Goal: Task Accomplishment & Management: Manage account settings

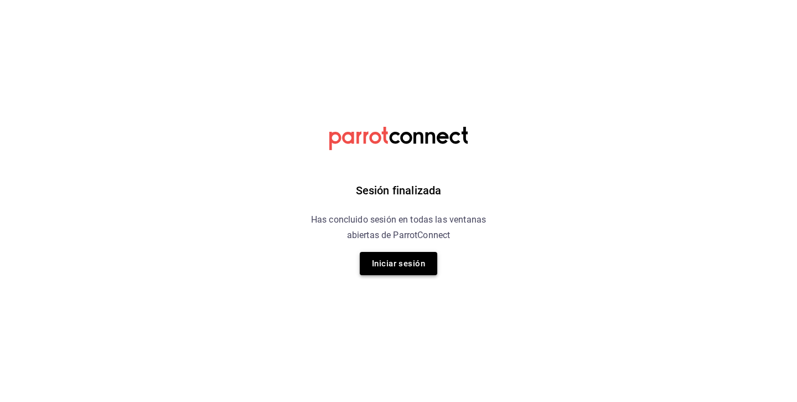
click at [384, 268] on button "Iniciar sesión" at bounding box center [398, 263] width 77 height 23
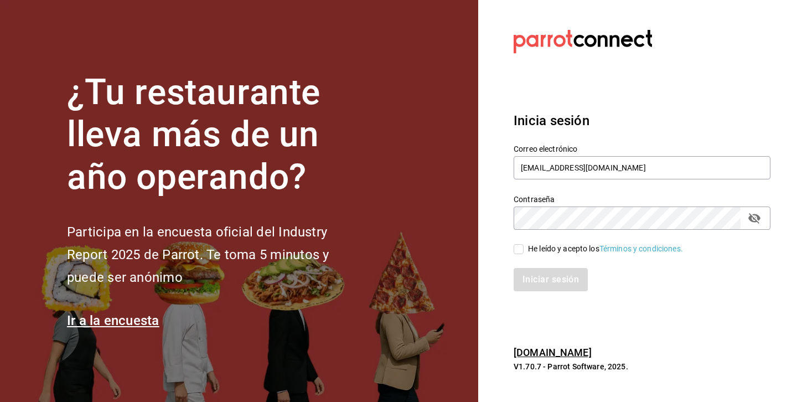
click at [519, 251] on input "He leído y acepto los Términos y condiciones." at bounding box center [519, 249] width 10 height 10
checkbox input "true"
click at [531, 271] on button "Iniciar sesión" at bounding box center [551, 279] width 75 height 23
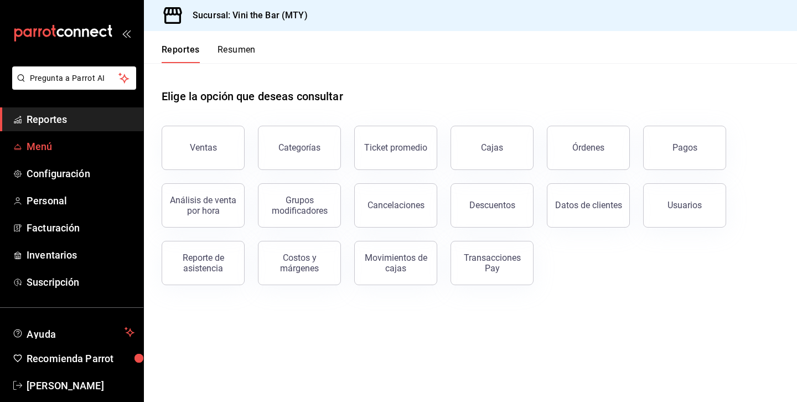
click at [76, 149] on span "Menú" at bounding box center [81, 146] width 108 height 15
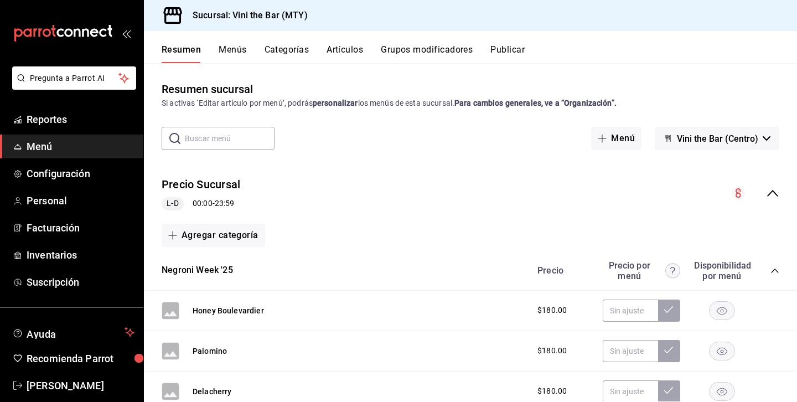
click at [287, 48] on button "Categorías" at bounding box center [287, 53] width 45 height 19
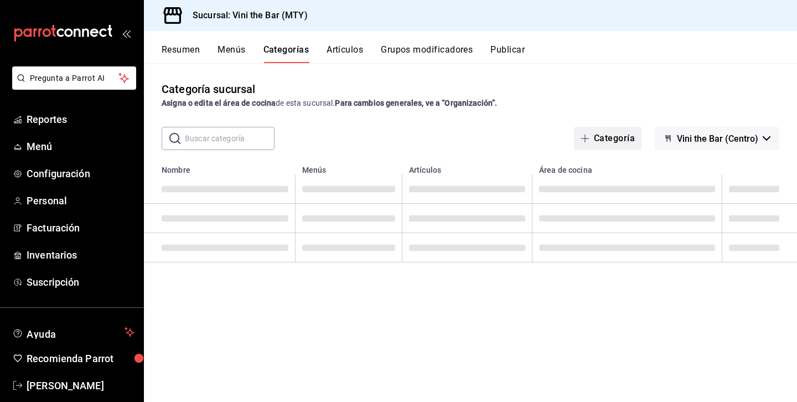
click at [636, 144] on button "Categoría" at bounding box center [608, 138] width 68 height 23
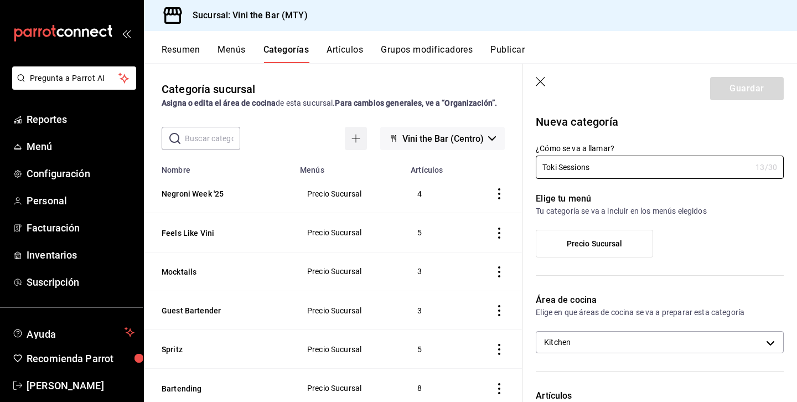
type input "Toki Sessions"
click at [636, 144] on label "¿Cómo se va a llamar?" at bounding box center [660, 148] width 248 height 8
click at [636, 156] on input "Toki Sessions" at bounding box center [643, 167] width 215 height 22
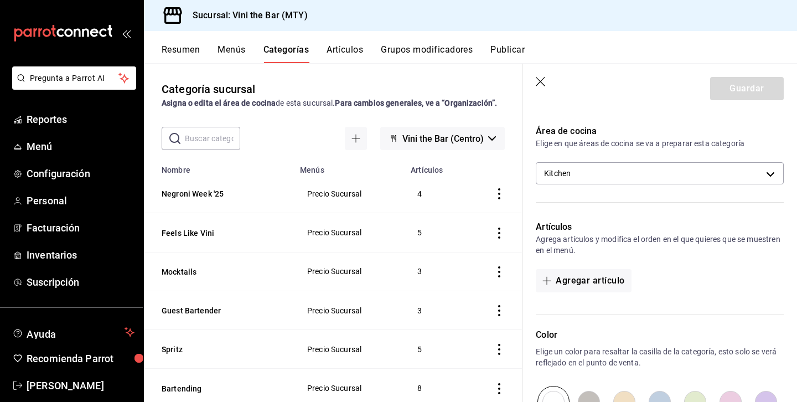
scroll to position [160, 0]
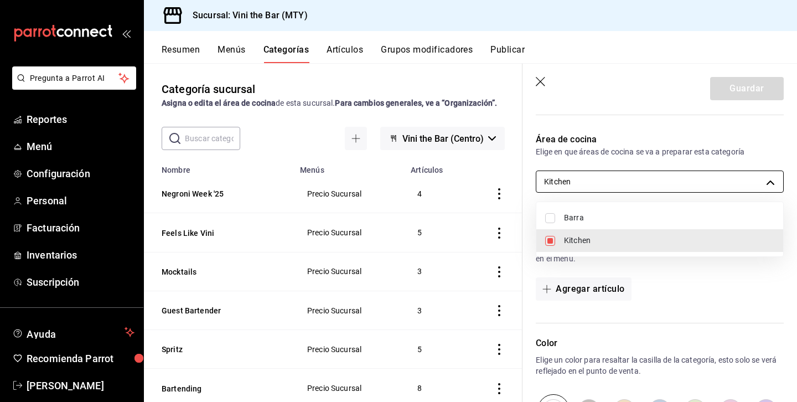
click at [670, 172] on body "Pregunta a Parrot AI Reportes Menú Configuración Personal Facturación Inventari…" at bounding box center [398, 201] width 797 height 402
click at [620, 216] on span "Barra" at bounding box center [669, 218] width 210 height 12
type input "15bc3fff-933a-41fe-9d52-bf9c9c02e094,588ca67d-85ae-451f-a360-adb0f157bbdf"
checkbox input "true"
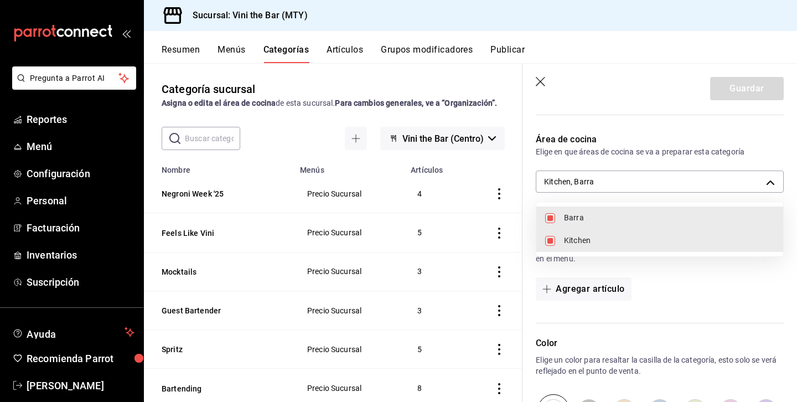
click at [593, 234] on li "Kitchen" at bounding box center [659, 240] width 247 height 23
type input "588ca67d-85ae-451f-a360-adb0f157bbdf"
checkbox input "false"
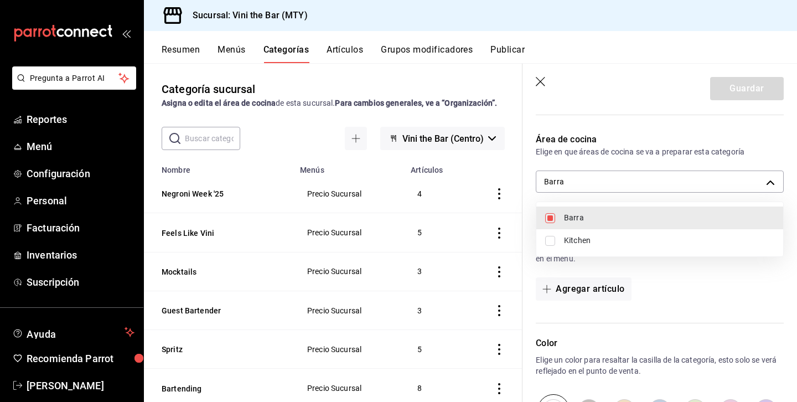
click at [654, 144] on div at bounding box center [398, 201] width 797 height 402
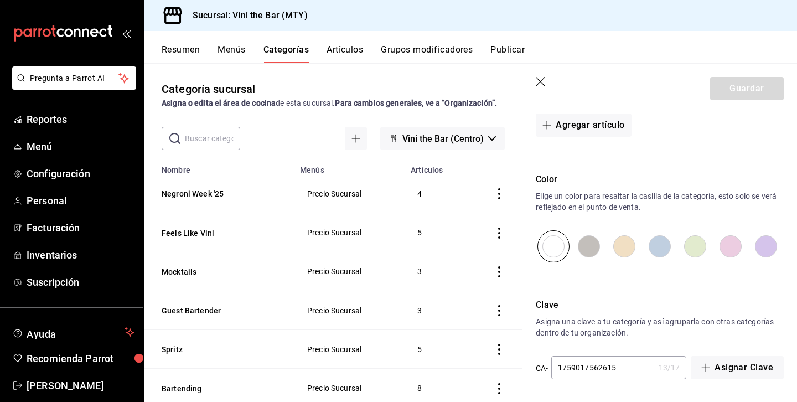
scroll to position [325, 0]
click at [586, 252] on input "radio" at bounding box center [588, 246] width 35 height 32
radio input "true"
click at [626, 249] on input "radio" at bounding box center [624, 246] width 35 height 32
radio input "true"
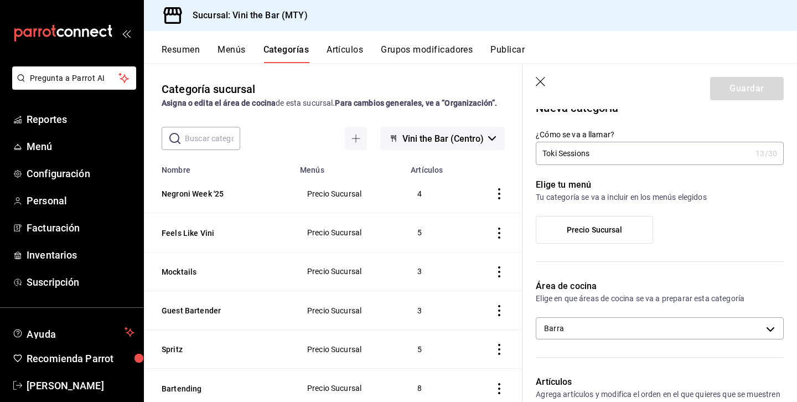
scroll to position [0, 0]
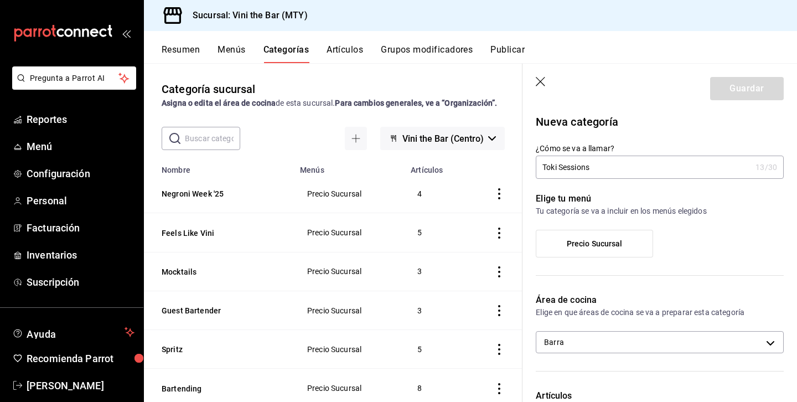
click at [640, 257] on div "Precio Sucursal" at bounding box center [594, 244] width 117 height 28
click at [639, 248] on label "Precio Sucursal" at bounding box center [594, 243] width 116 height 27
click at [0, 0] on input "Precio Sucursal" at bounding box center [0, 0] width 0 height 0
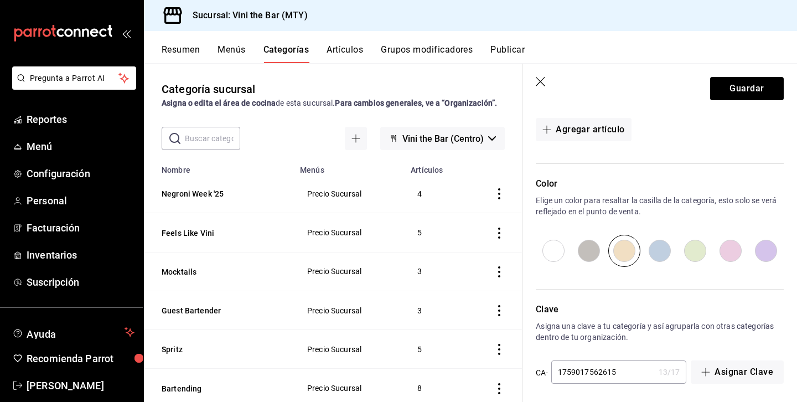
scroll to position [325, 0]
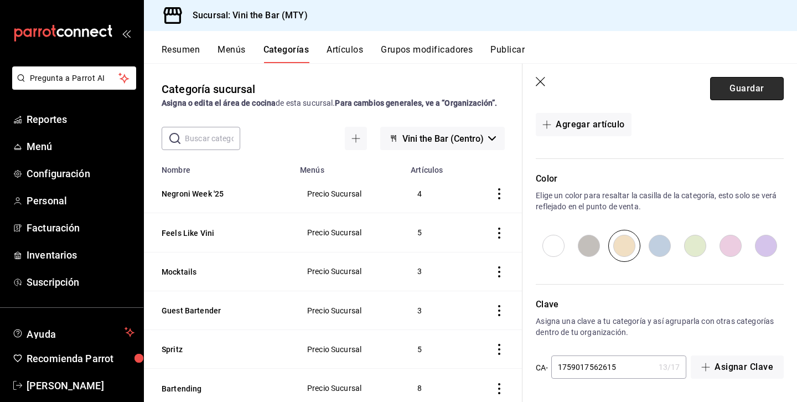
click at [755, 85] on button "Guardar" at bounding box center [747, 88] width 74 height 23
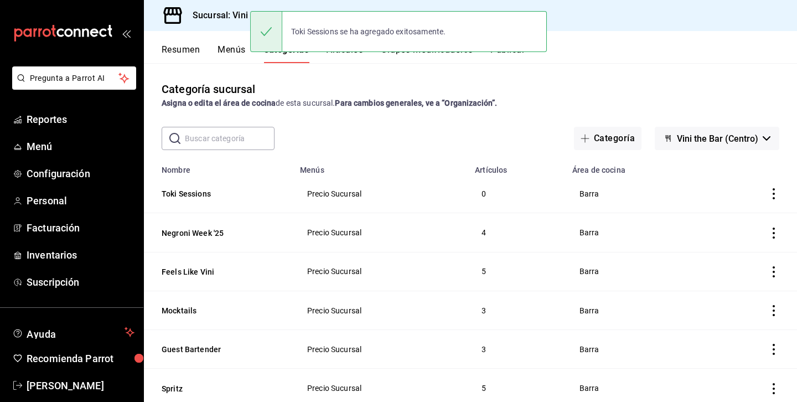
click at [346, 59] on button "Artículos" at bounding box center [345, 53] width 37 height 19
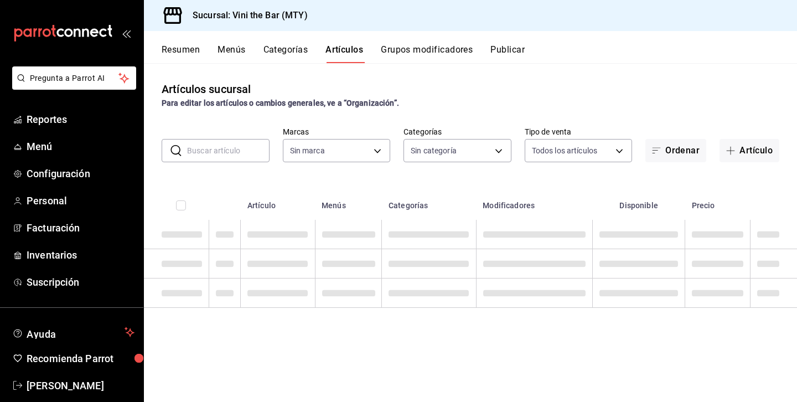
type input "301e9998-7bb8-4f99-8862-78d6caeba7de"
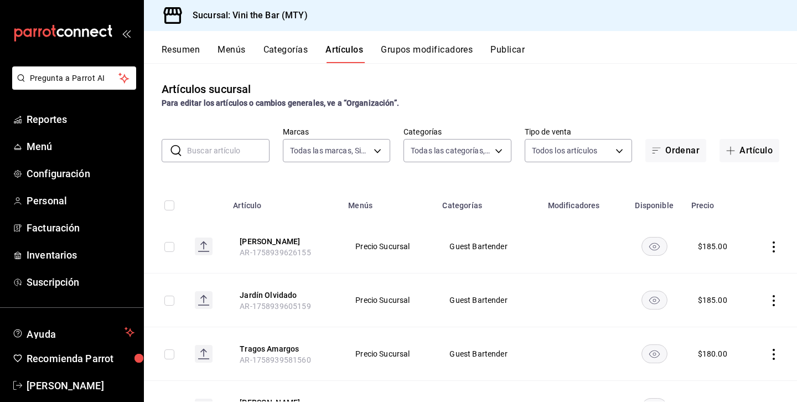
type input "53e9eeec-2973-4031-ade9-1f375cab5877,8a62a8d0-97a4-440c-b44b-842d121ff58e,12d19…"
click at [753, 156] on button "Artículo" at bounding box center [749, 150] width 60 height 23
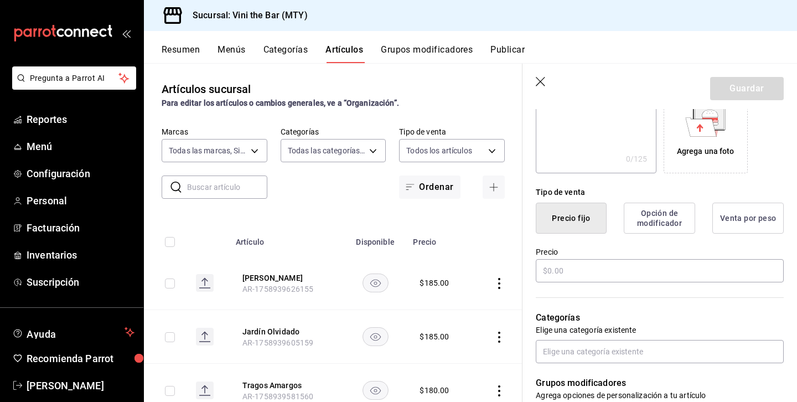
scroll to position [219, 0]
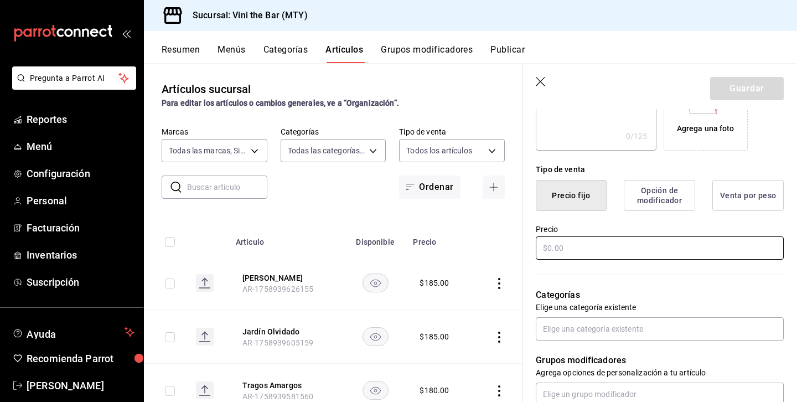
type input "Toki Highball"
click at [608, 252] on input "text" at bounding box center [660, 247] width 248 height 23
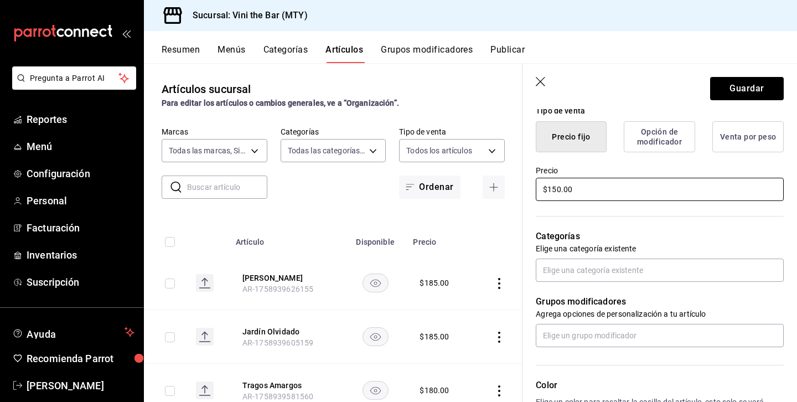
scroll to position [362, 0]
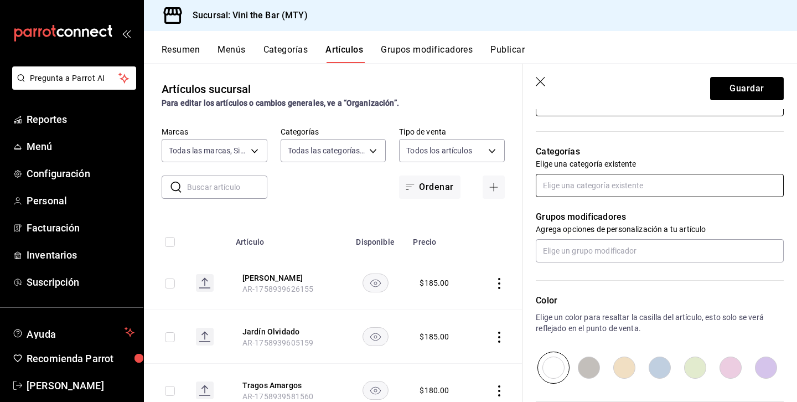
type input "$150.00"
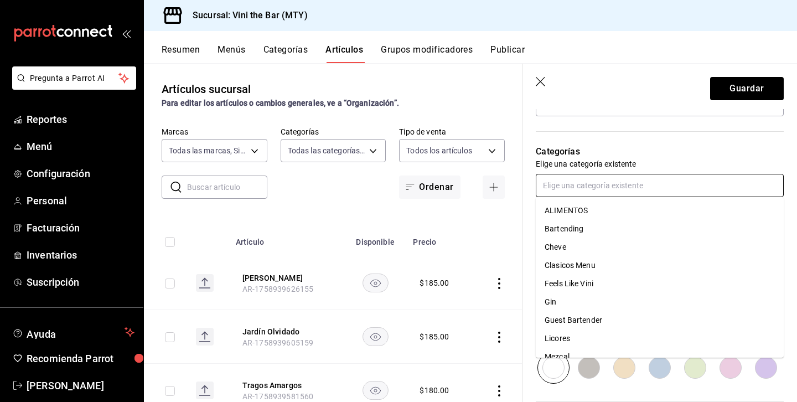
click at [620, 195] on input "text" at bounding box center [660, 185] width 248 height 23
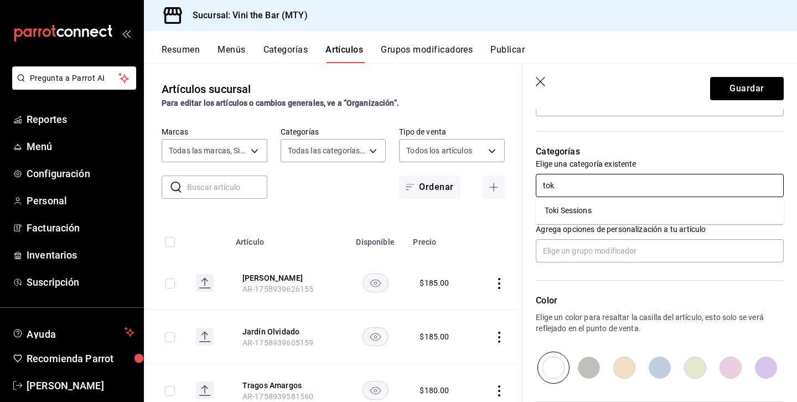
type input "toki"
click at [604, 215] on li "Toki Sessions" at bounding box center [660, 210] width 248 height 18
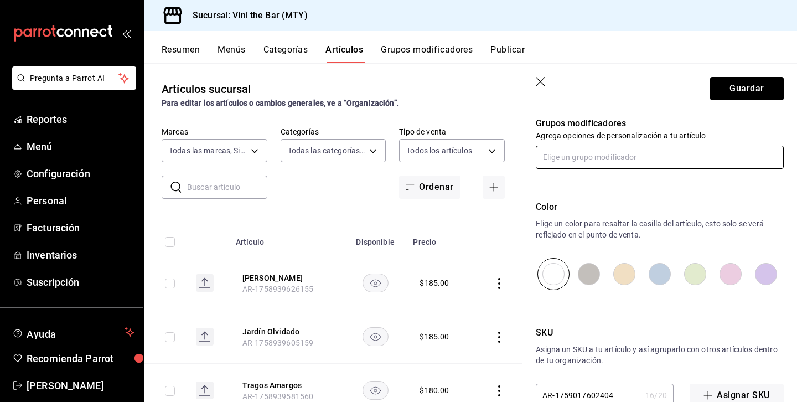
scroll to position [520, 0]
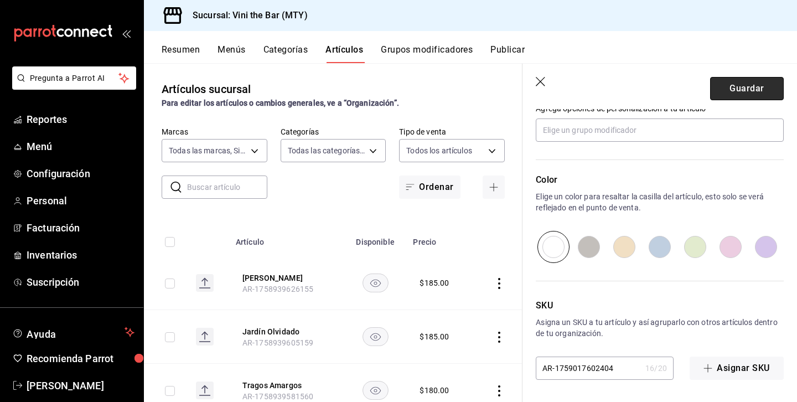
click at [754, 89] on button "Guardar" at bounding box center [747, 88] width 74 height 23
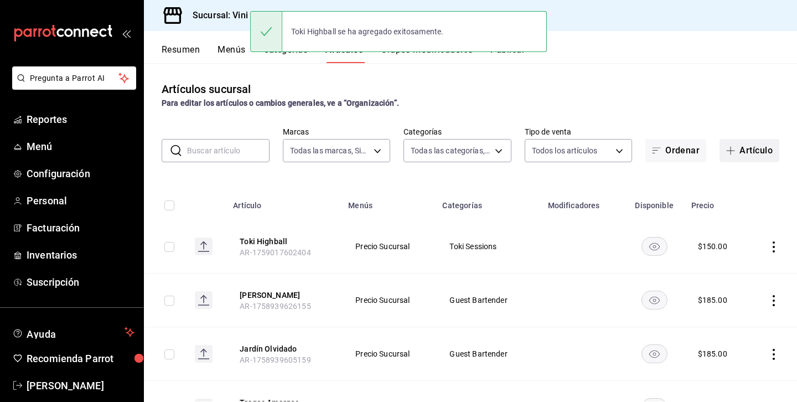
click at [743, 148] on button "Artículo" at bounding box center [749, 150] width 60 height 23
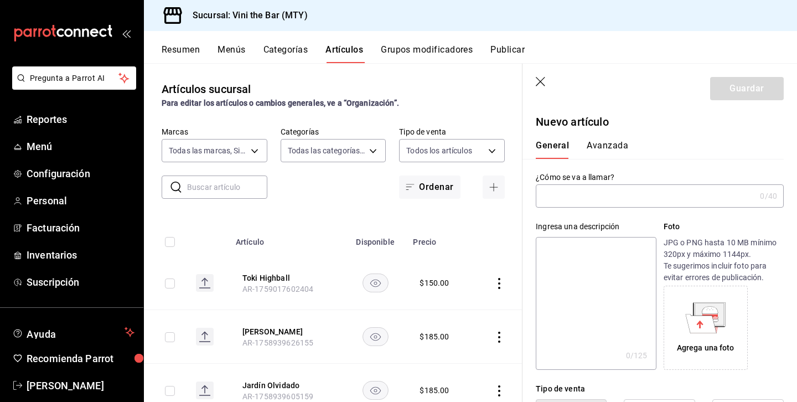
click at [615, 193] on input "text" at bounding box center [646, 196] width 220 height 22
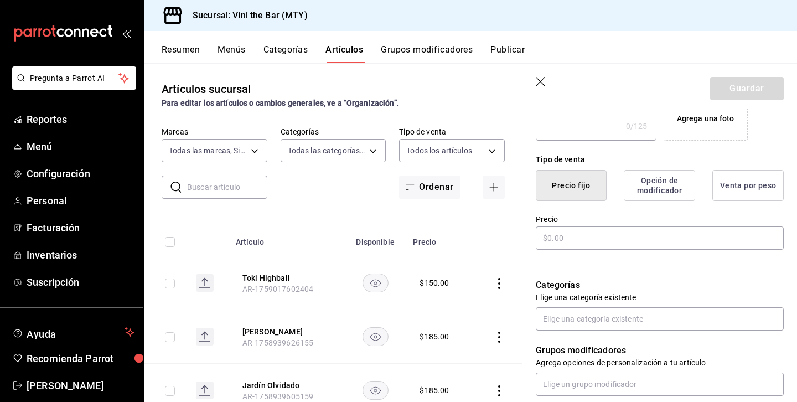
scroll to position [239, 0]
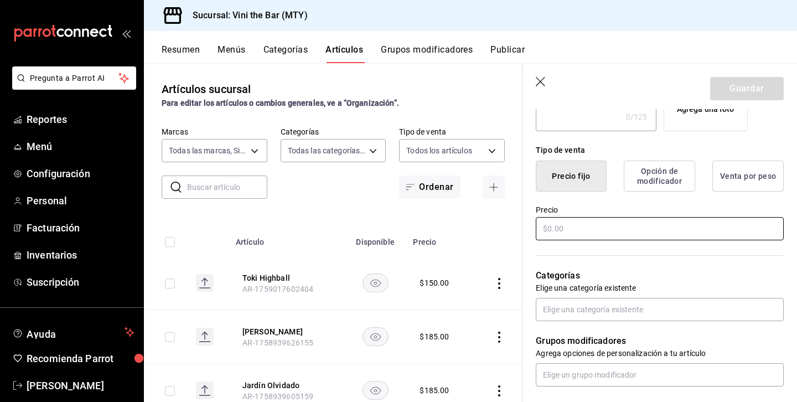
type input "Strawberry Smash"
click at [593, 238] on input "text" at bounding box center [660, 228] width 248 height 23
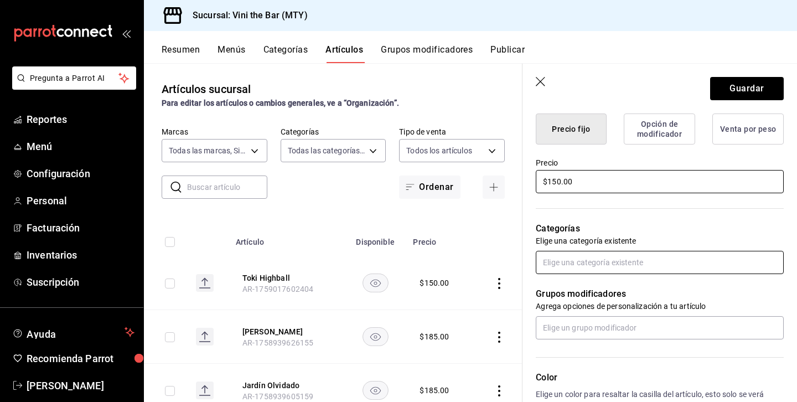
scroll to position [296, 0]
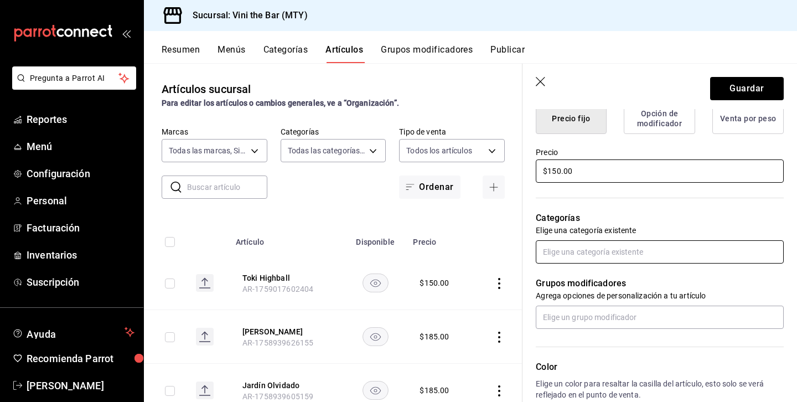
type input "$150.00"
click at [605, 252] on input "text" at bounding box center [660, 251] width 248 height 23
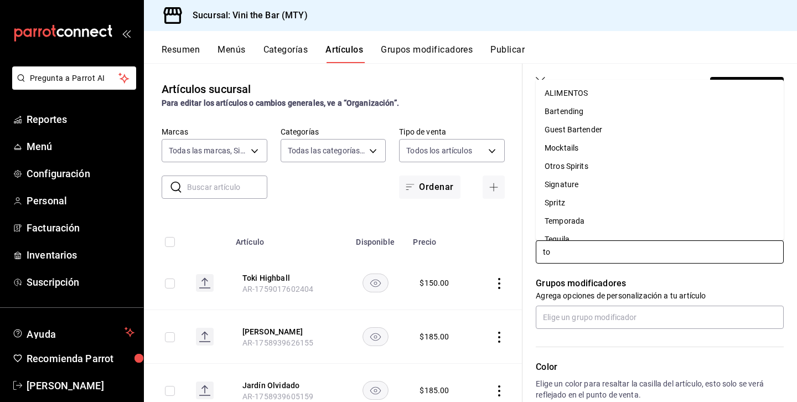
type input "tok"
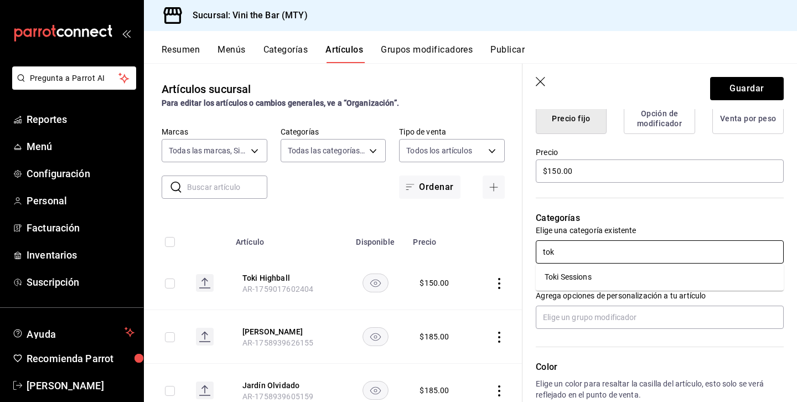
click at [591, 279] on li "Toki Sessions" at bounding box center [660, 277] width 248 height 18
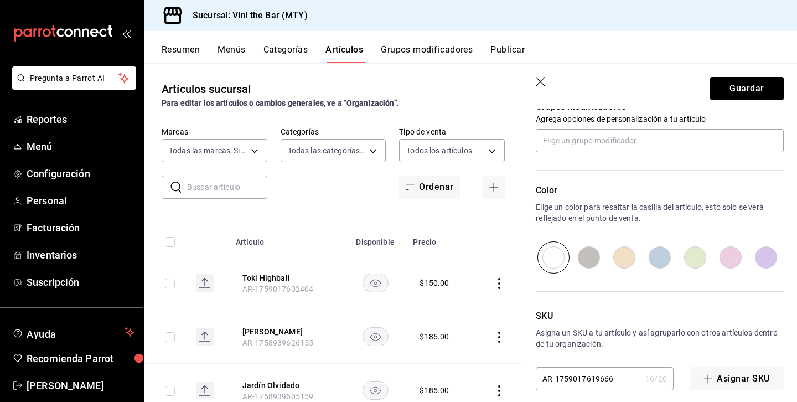
scroll to position [520, 0]
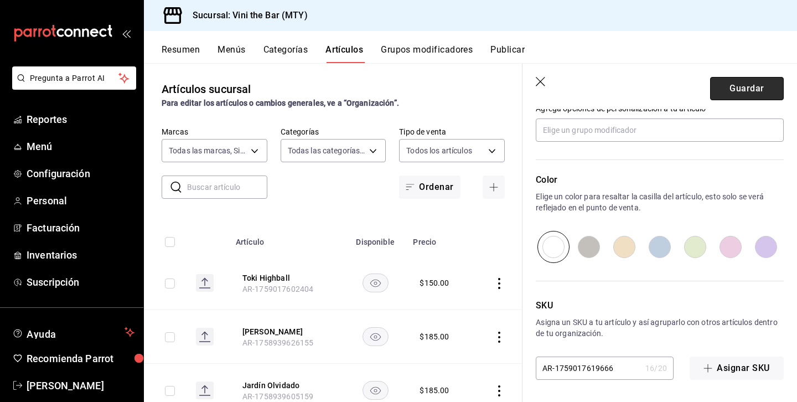
click at [734, 85] on button "Guardar" at bounding box center [747, 88] width 74 height 23
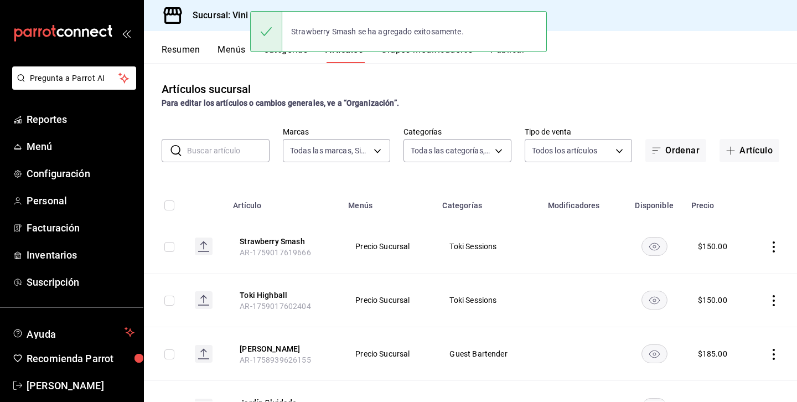
scroll to position [6, 0]
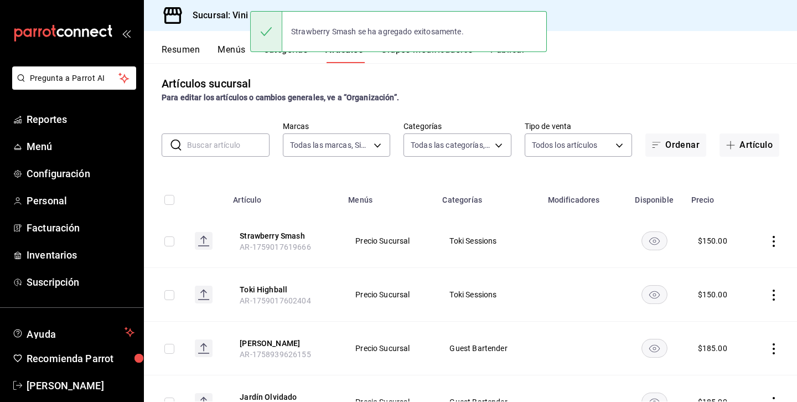
click at [246, 144] on input "text" at bounding box center [228, 145] width 82 height 22
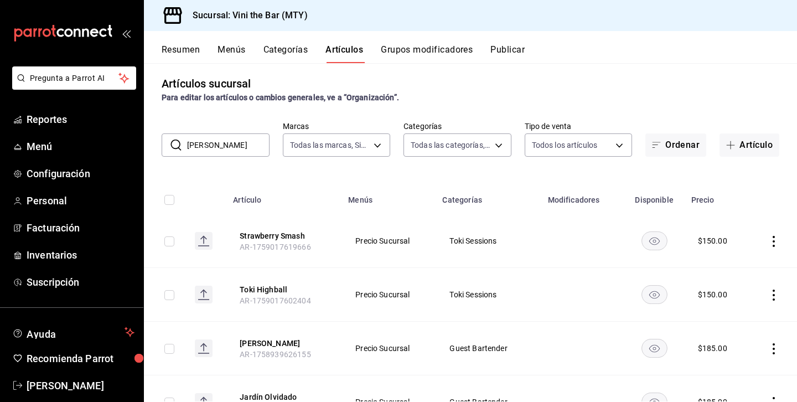
type input "holly"
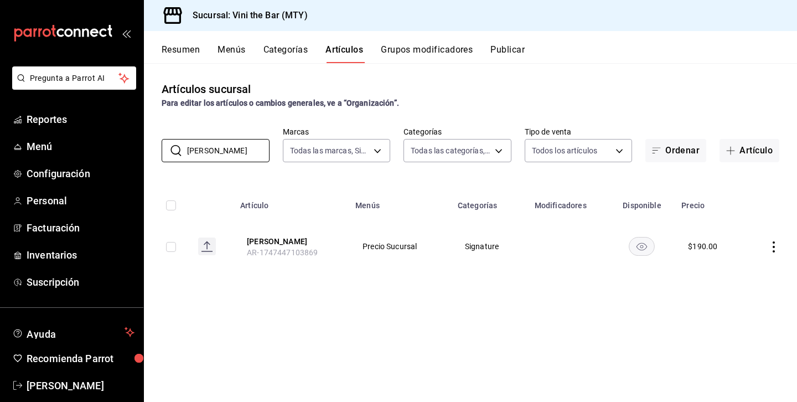
click at [774, 244] on icon "actions" at bounding box center [773, 246] width 11 height 11
click at [598, 284] on div at bounding box center [398, 201] width 797 height 402
click at [763, 154] on button "Artículo" at bounding box center [749, 150] width 60 height 23
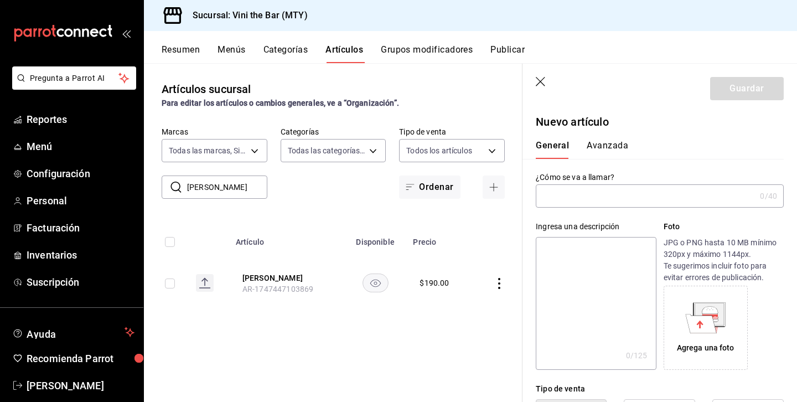
type input "J"
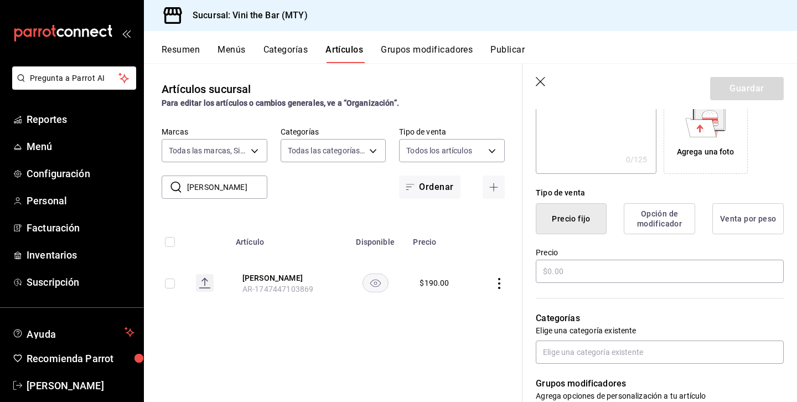
scroll to position [198, 0]
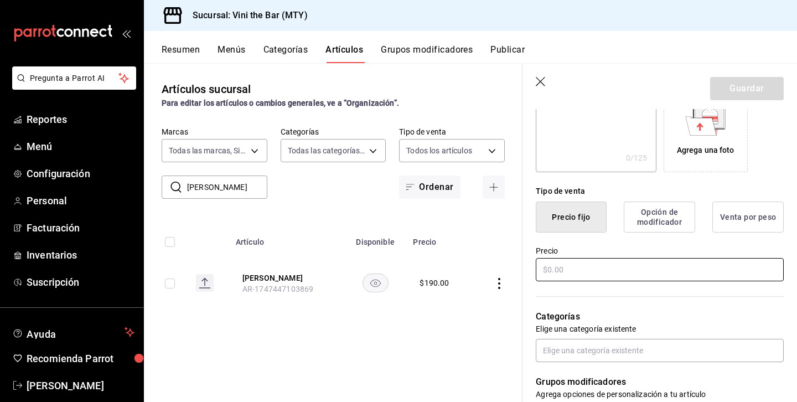
type input "Holly Green (TokiSesh)"
click at [630, 262] on input "text" at bounding box center [660, 269] width 248 height 23
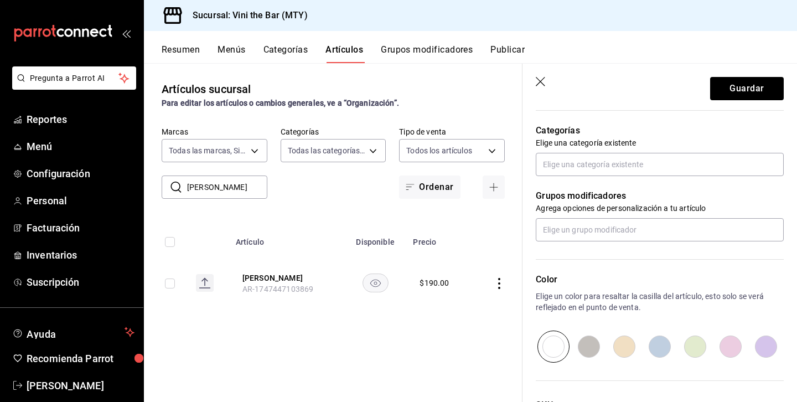
scroll to position [387, 0]
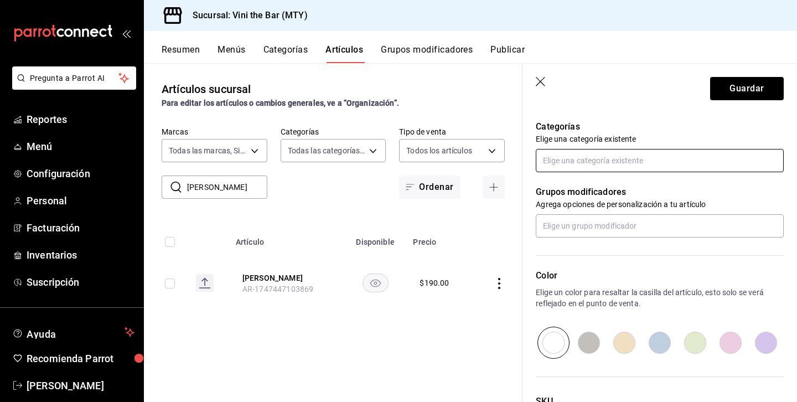
type input "$185.00"
click at [616, 167] on input "text" at bounding box center [660, 160] width 248 height 23
type input "toki"
click at [578, 184] on li "Toki Sessions" at bounding box center [660, 186] width 248 height 18
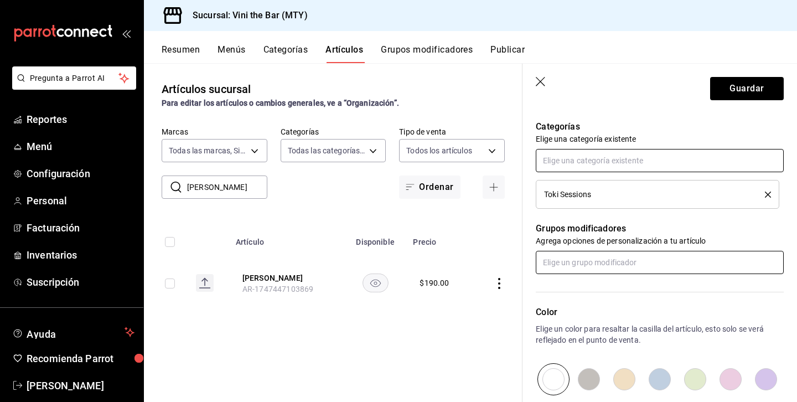
scroll to position [520, 0]
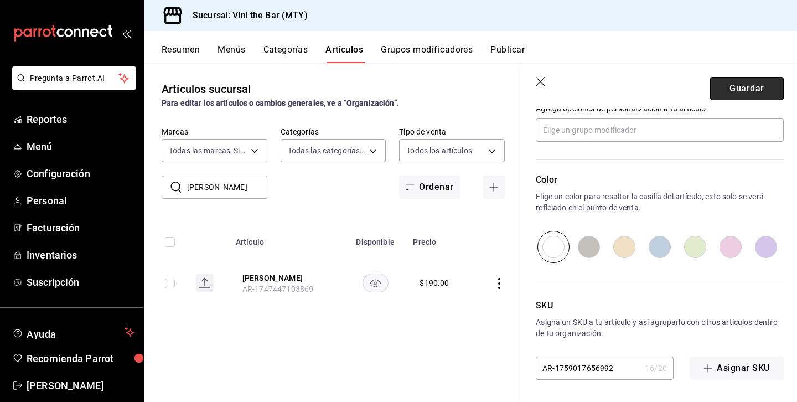
click at [741, 94] on button "Guardar" at bounding box center [747, 88] width 74 height 23
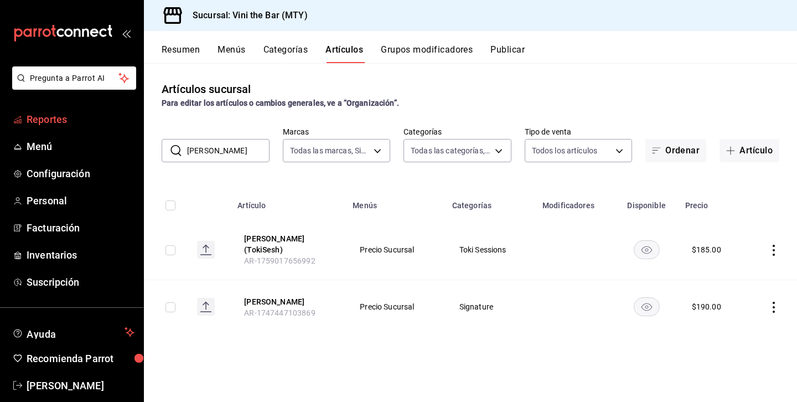
click at [81, 120] on span "Reportes" at bounding box center [81, 119] width 108 height 15
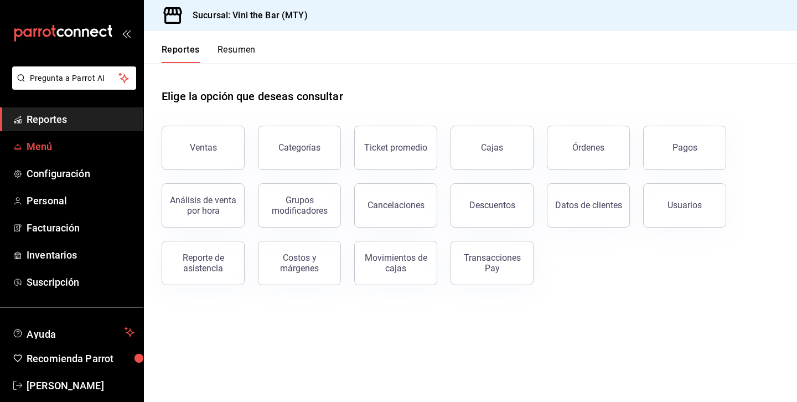
click at [83, 147] on span "Menú" at bounding box center [81, 146] width 108 height 15
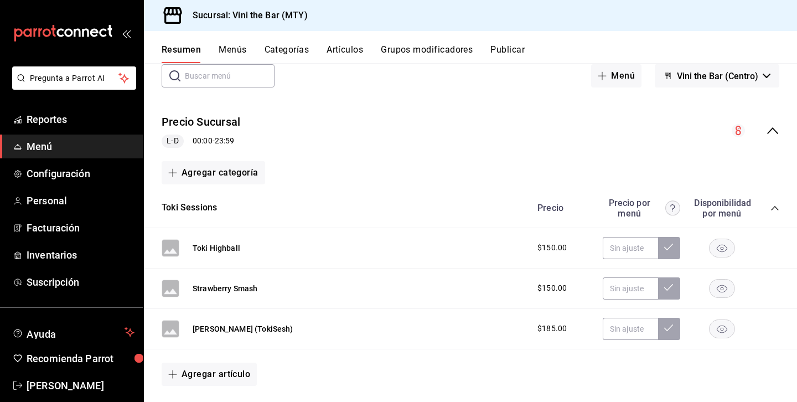
scroll to position [72, 0]
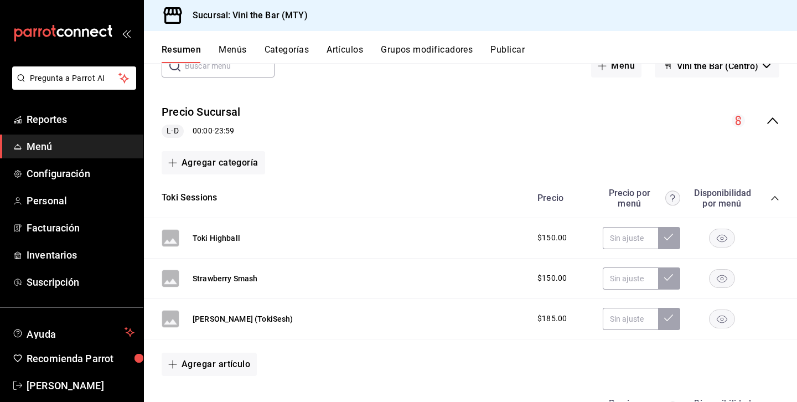
click at [529, 331] on div "Holly Green (TokiSesh) $185.00" at bounding box center [470, 319] width 653 height 40
click at [87, 141] on span "Menú" at bounding box center [81, 146] width 108 height 15
click at [323, 54] on div "Resumen Menús Categorías Artículos Grupos modificadores Publicar" at bounding box center [479, 53] width 635 height 19
click at [351, 45] on button "Artículos" at bounding box center [345, 53] width 37 height 19
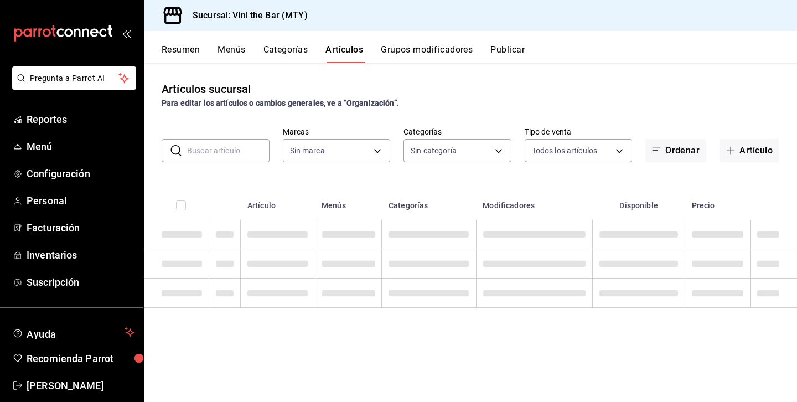
type input "301e9998-7bb8-4f99-8862-78d6caeba7de"
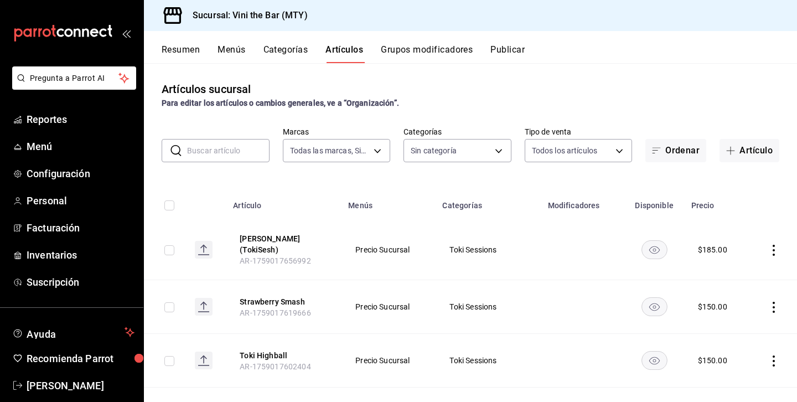
type input "53e9eeec-2973-4031-ade9-1f375cab5877,8a62a8d0-97a4-440c-b44b-842d121ff58e,12d19…"
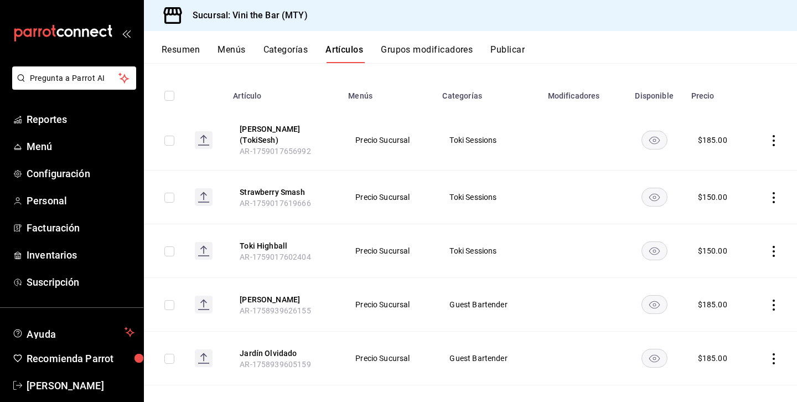
scroll to position [114, 0]
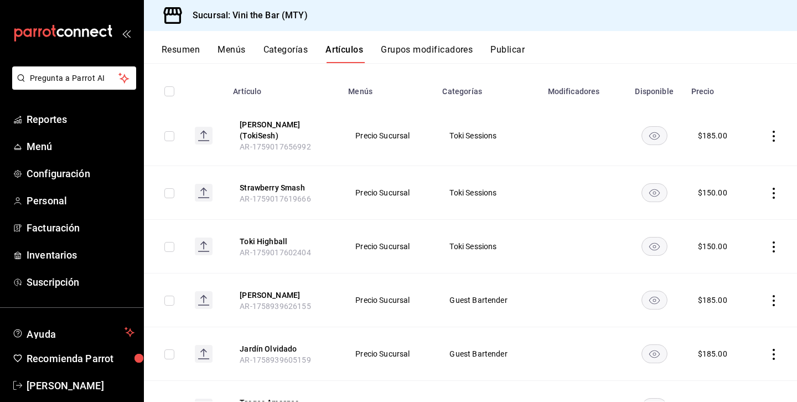
click at [775, 137] on icon "actions" at bounding box center [773, 136] width 11 height 11
click at [724, 160] on div at bounding box center [716, 158] width 20 height 13
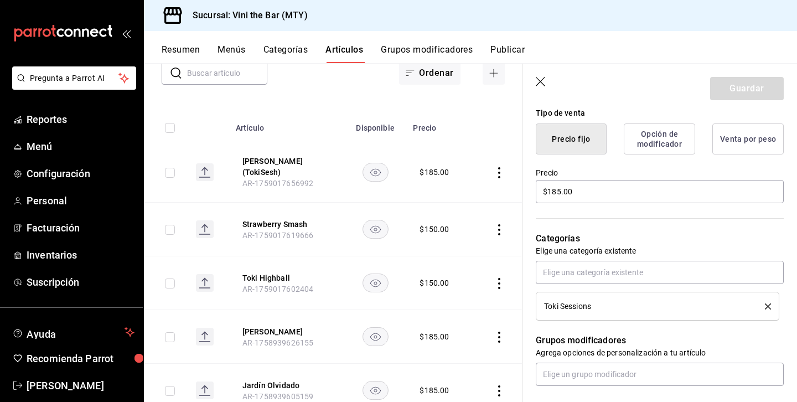
scroll to position [278, 0]
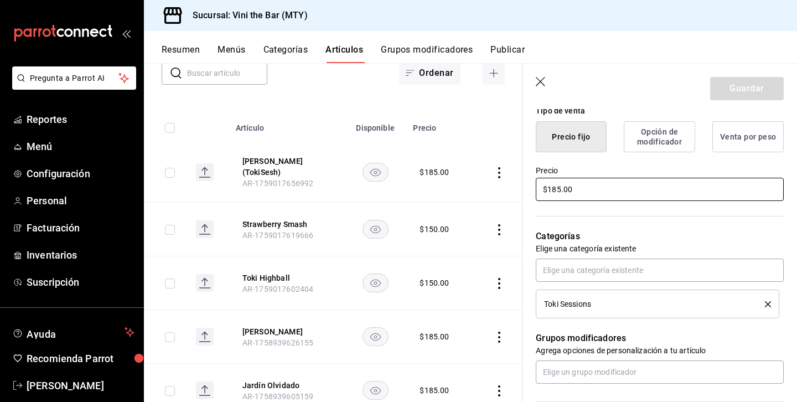
click at [562, 189] on input "$185.00" at bounding box center [660, 189] width 248 height 23
type input "$180.00"
click at [737, 90] on button "Guardar" at bounding box center [747, 88] width 74 height 23
